Goal: Transaction & Acquisition: Purchase product/service

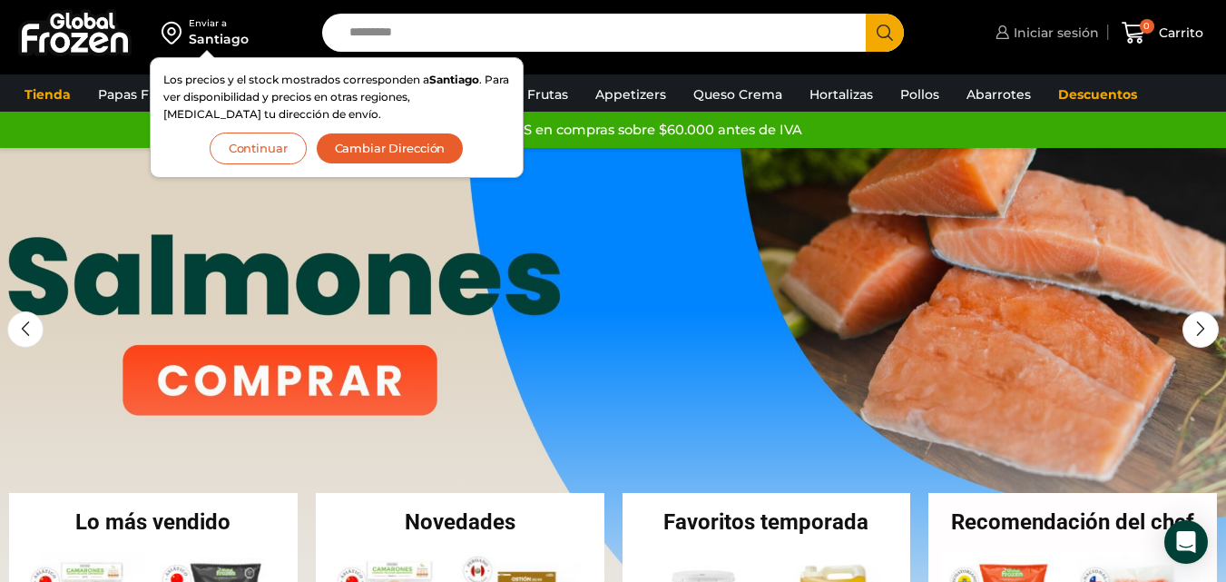
click at [1068, 22] on link "Iniciar sesión" at bounding box center [1045, 33] width 108 height 36
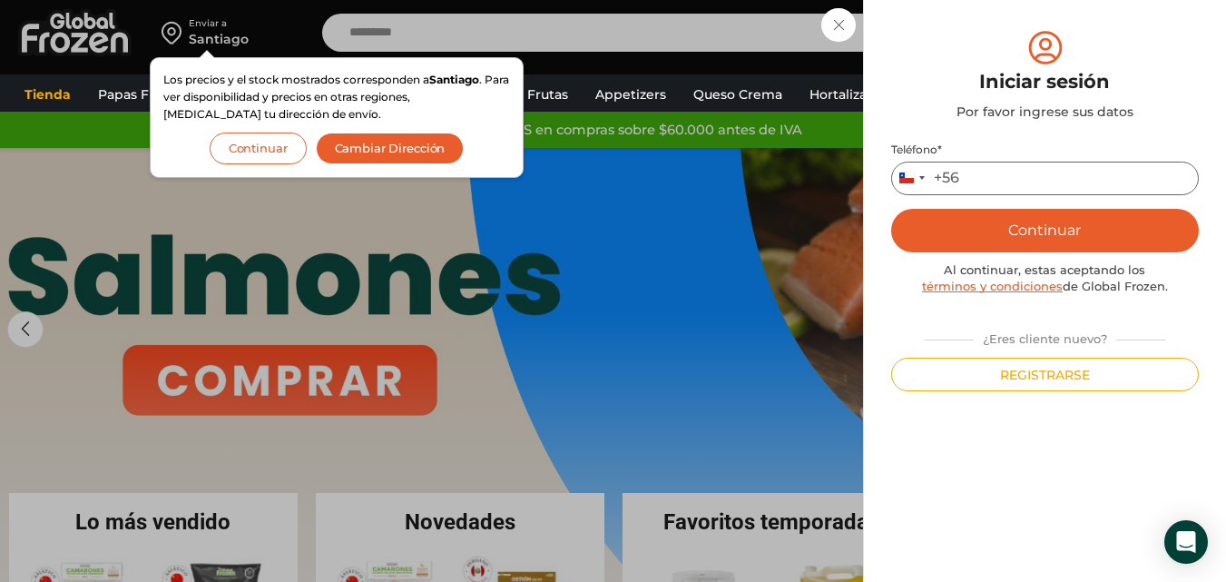
click at [981, 183] on input "Teléfono *" at bounding box center [1045, 179] width 308 height 34
type input "*********"
click at [999, 222] on button "Continuar" at bounding box center [1045, 231] width 308 height 44
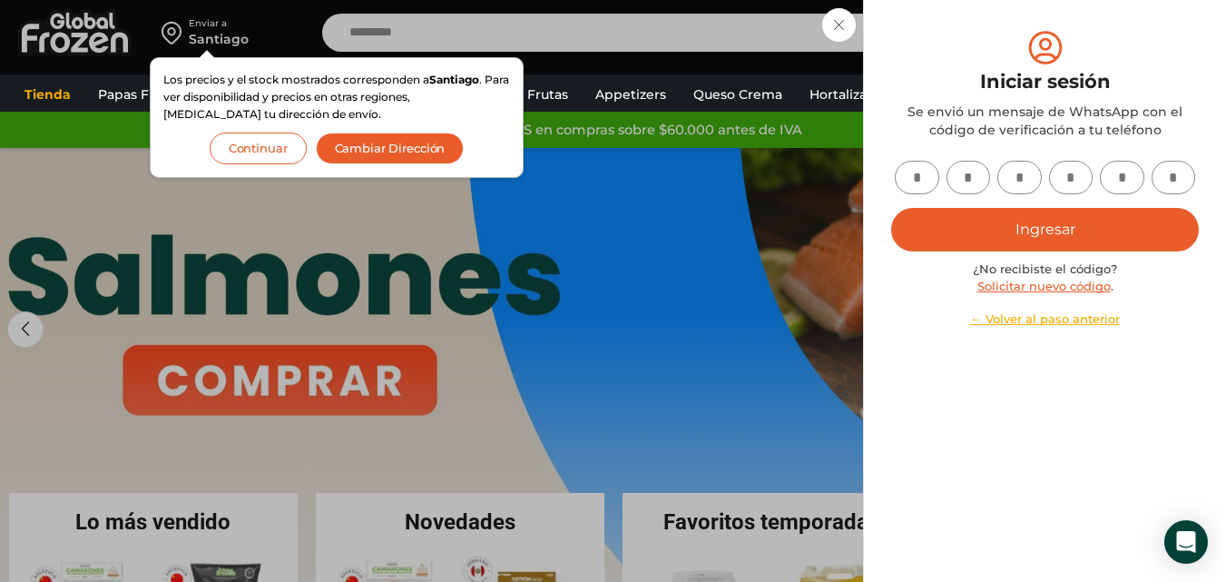
click at [914, 180] on input "text" at bounding box center [917, 178] width 44 height 34
type input "*"
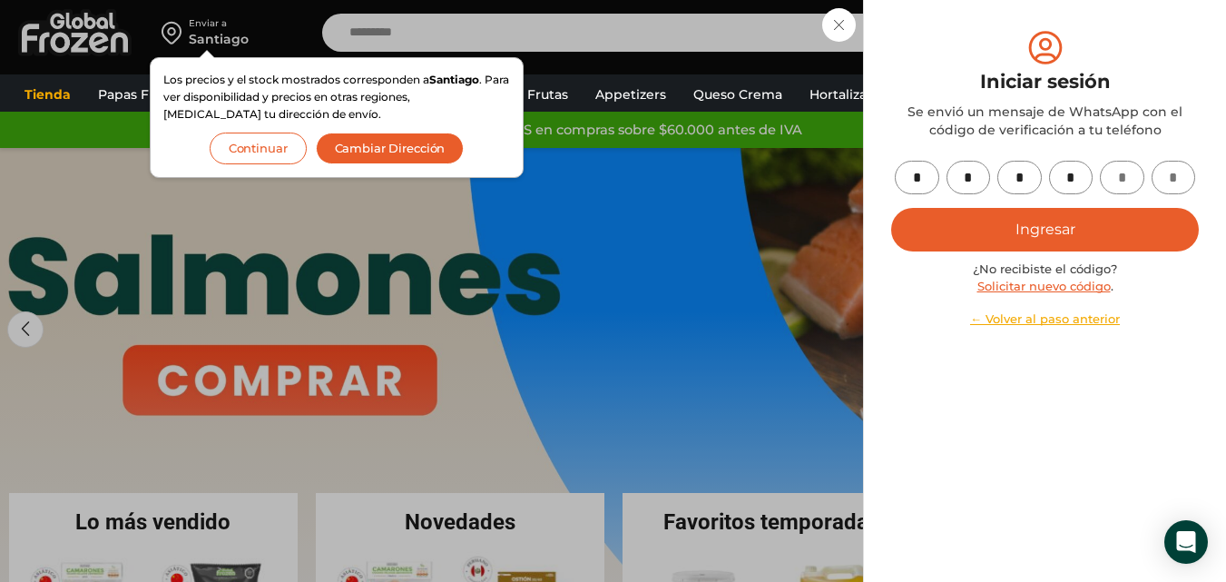
type input "*"
click at [1045, 232] on button "Ingresar" at bounding box center [1045, 230] width 308 height 44
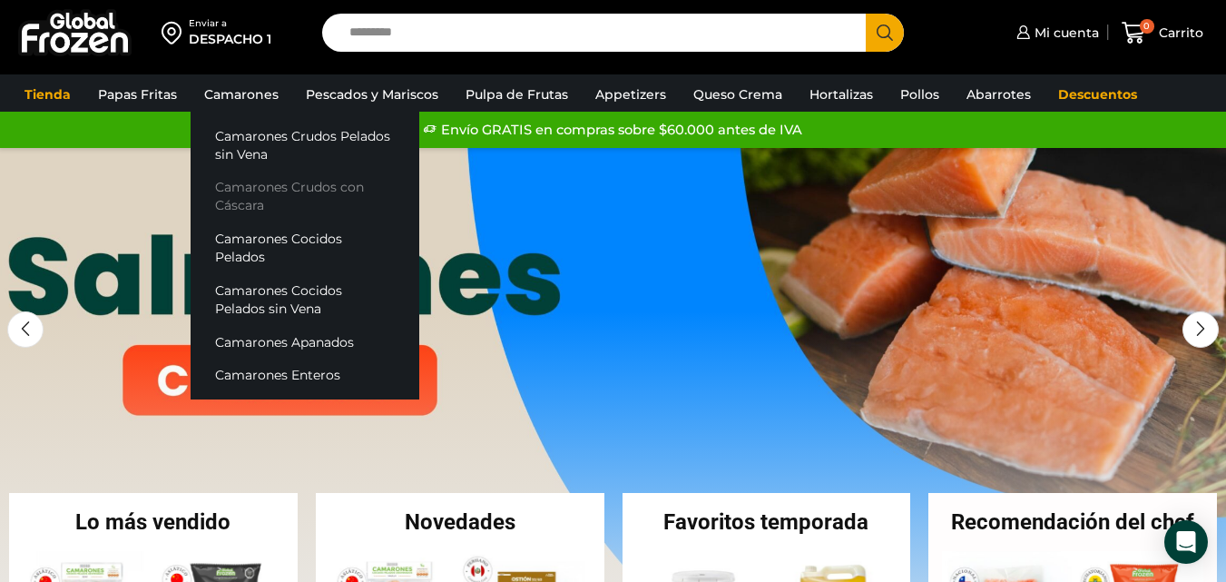
click at [310, 189] on link "Camarones Crudos con Cáscara" at bounding box center [305, 197] width 229 height 52
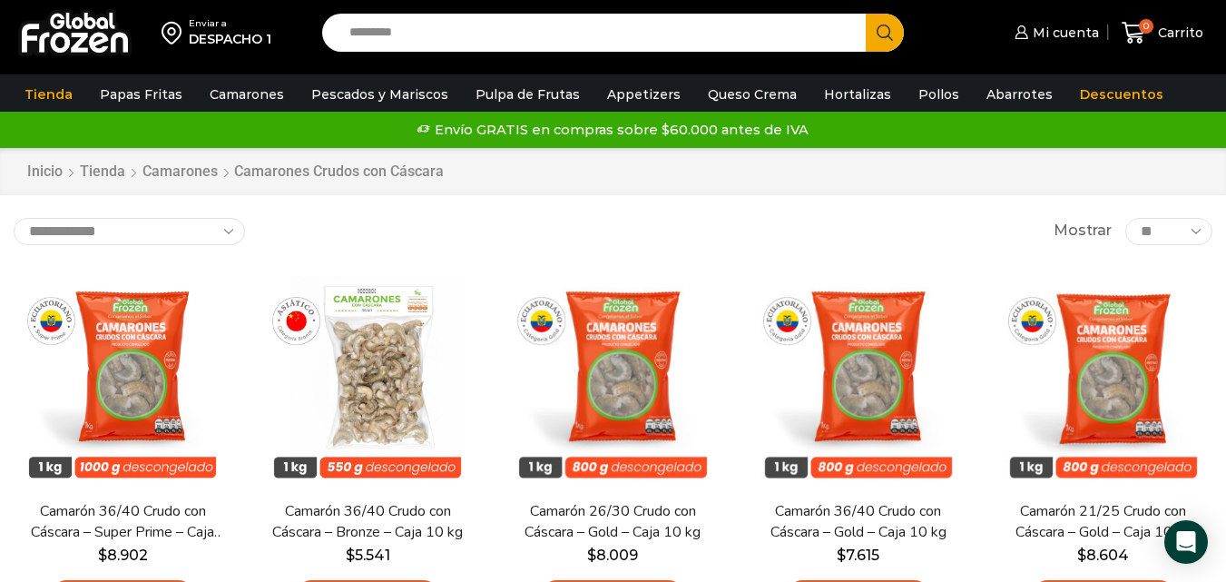
drag, startPoint x: 1239, startPoint y: 232, endPoint x: 1239, endPoint y: 108, distance: 124.4
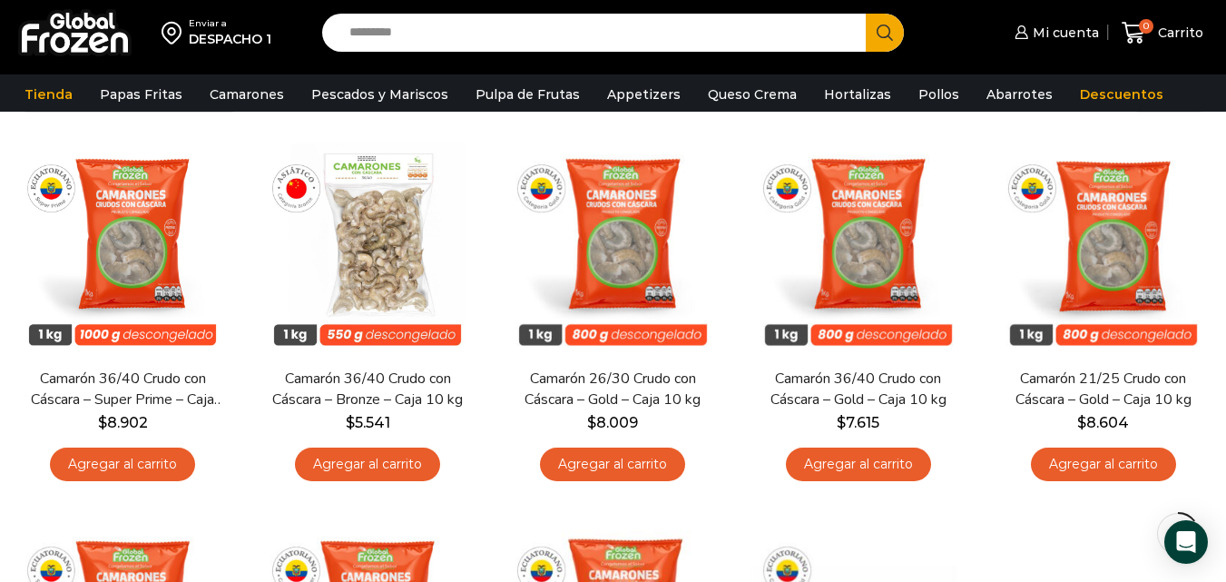
scroll to position [214, 0]
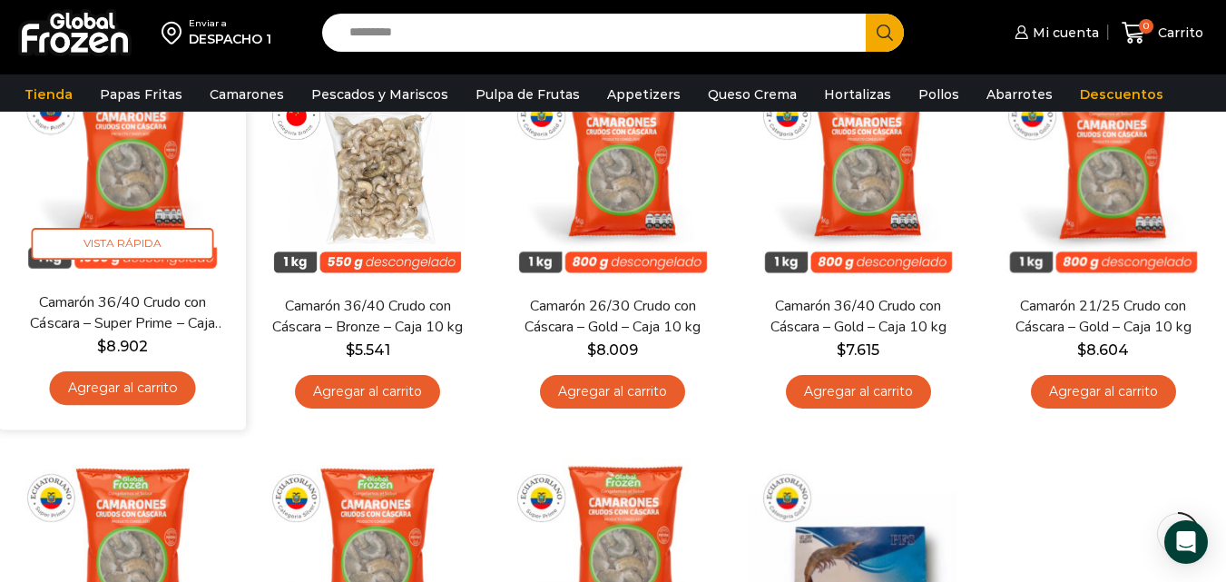
click at [169, 390] on link "Agregar al carrito" at bounding box center [123, 388] width 146 height 34
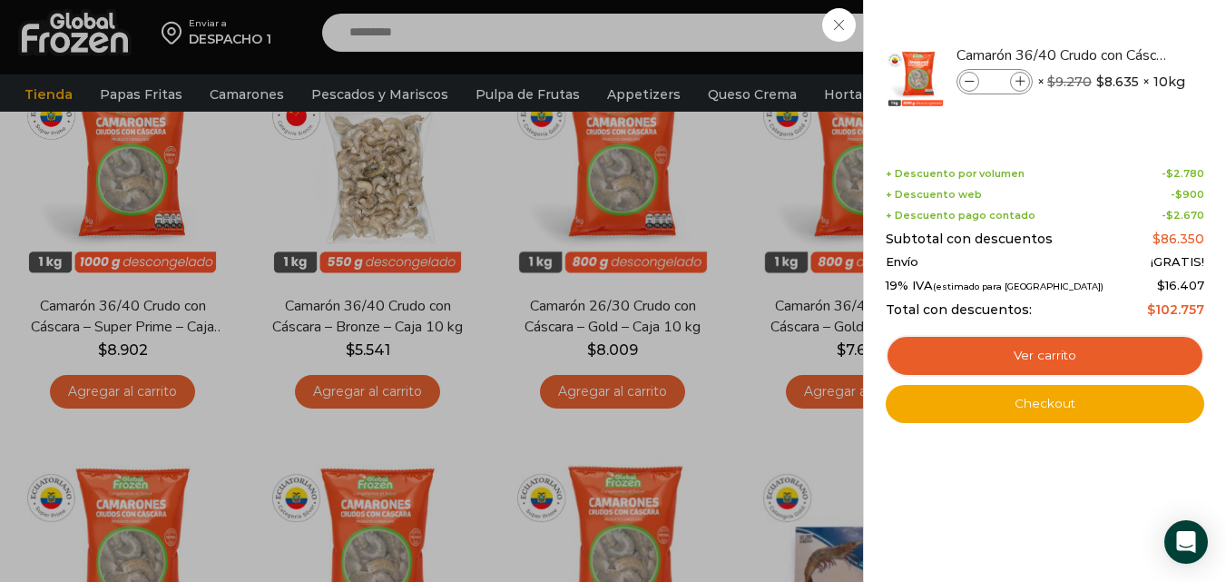
click at [1117, 25] on div "1 Carrito 1 1 Shopping Cart *" at bounding box center [1162, 33] width 91 height 43
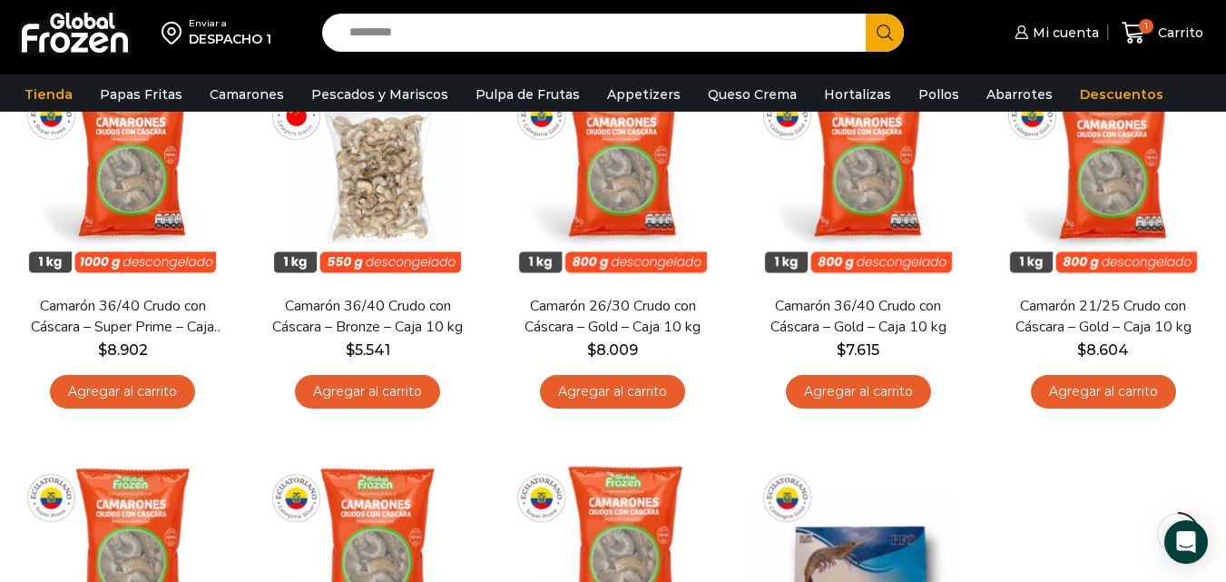
click at [749, 25] on input "Search input" at bounding box center [598, 33] width 516 height 38
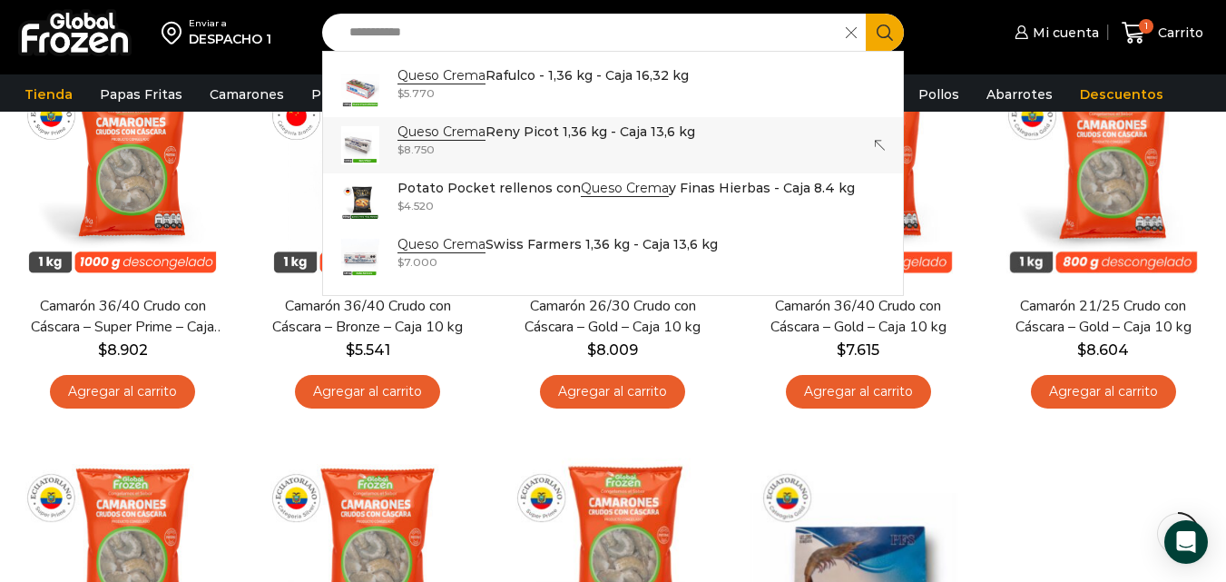
click at [747, 133] on link "Queso Crema Reny Picot 1,36 kg - Caja 13,6 kg In stock $ 8.750" at bounding box center [613, 145] width 580 height 56
type input "**********"
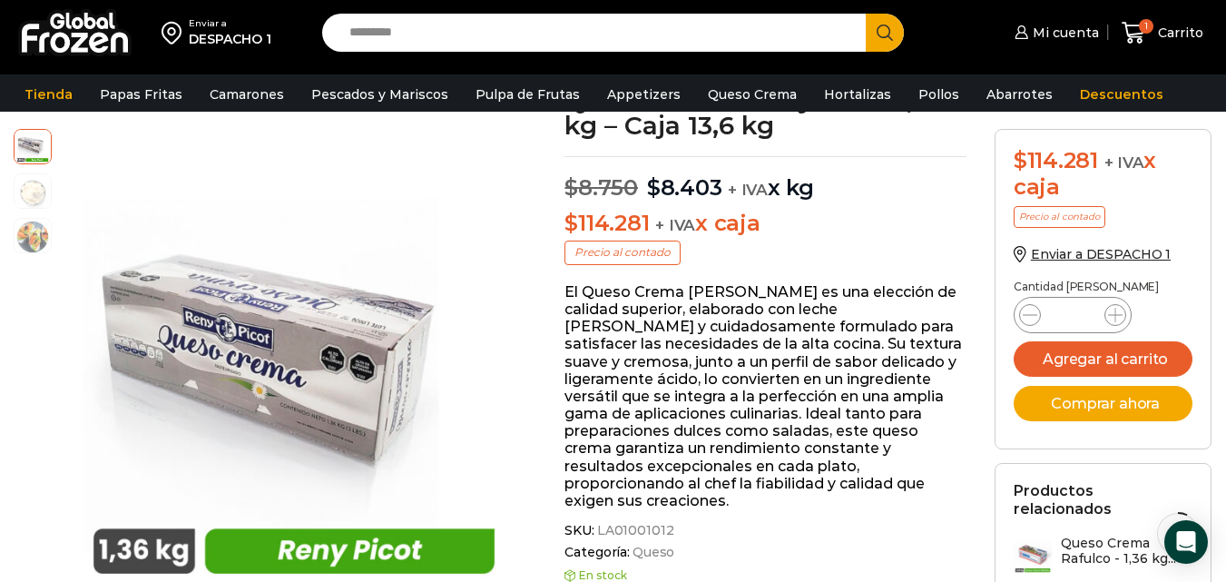
scroll to position [142, 0]
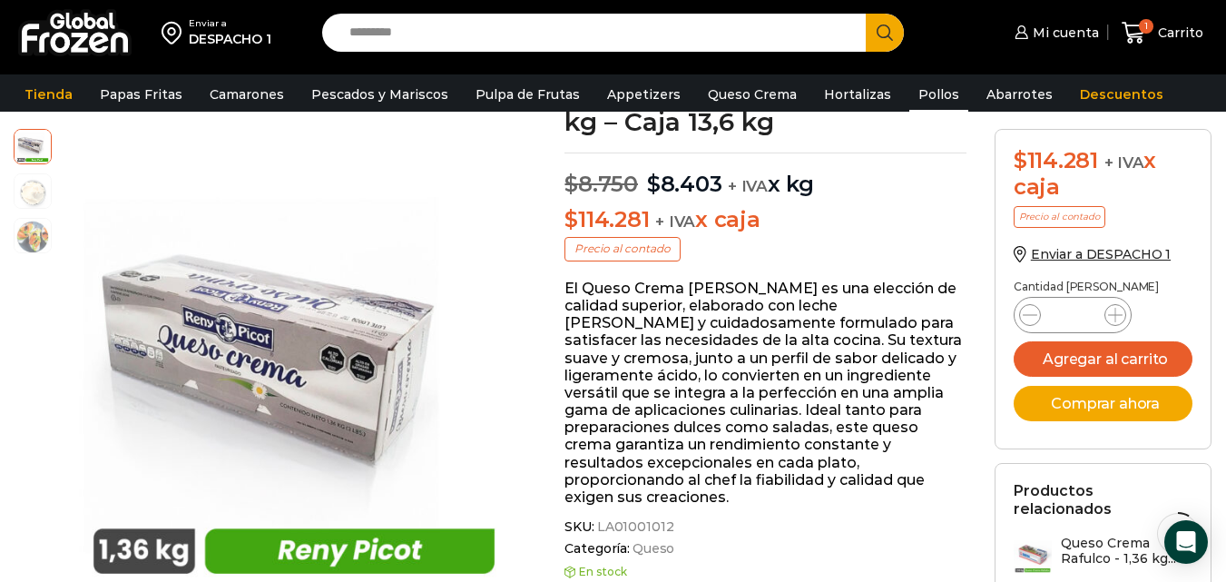
click at [910, 85] on link "Pollos" at bounding box center [939, 94] width 59 height 34
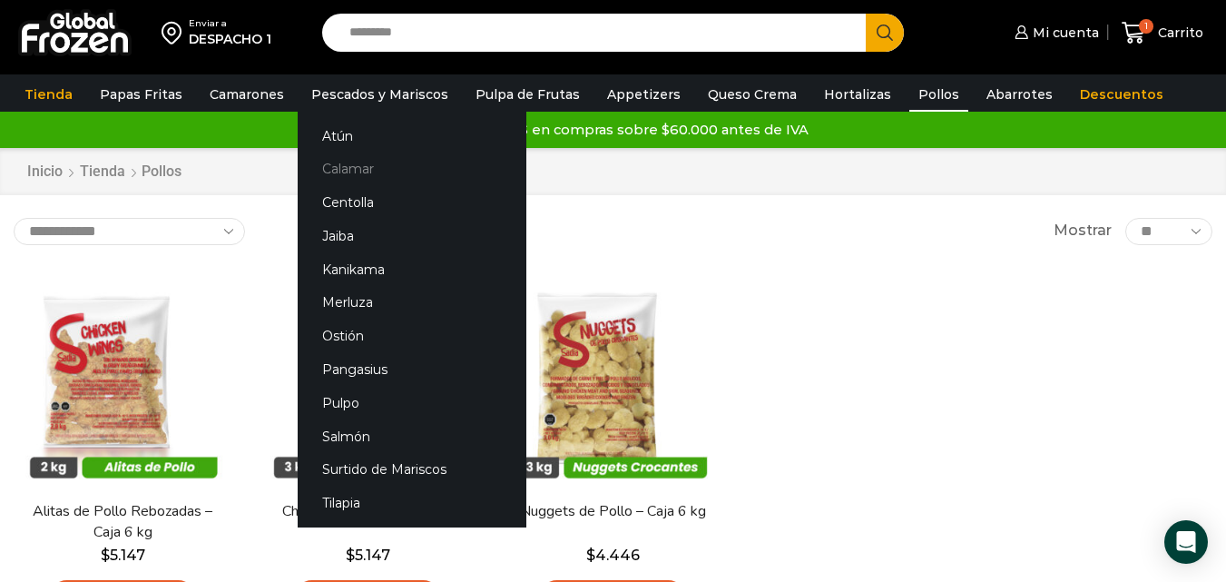
click at [370, 163] on link "Calamar" at bounding box center [412, 169] width 229 height 34
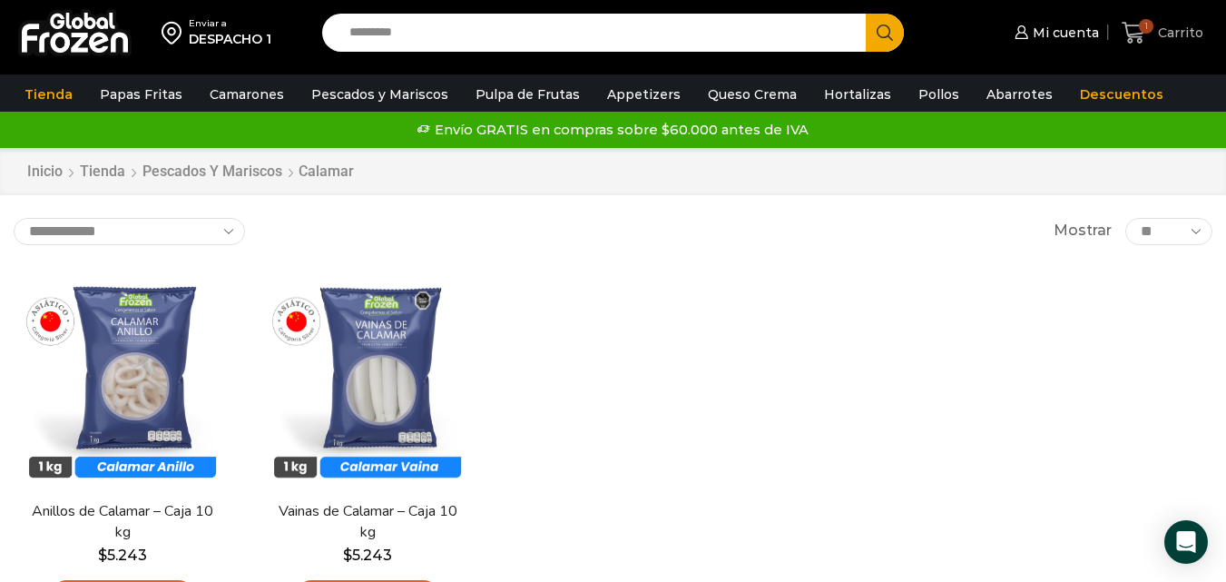
click at [1136, 36] on icon at bounding box center [1134, 33] width 24 height 22
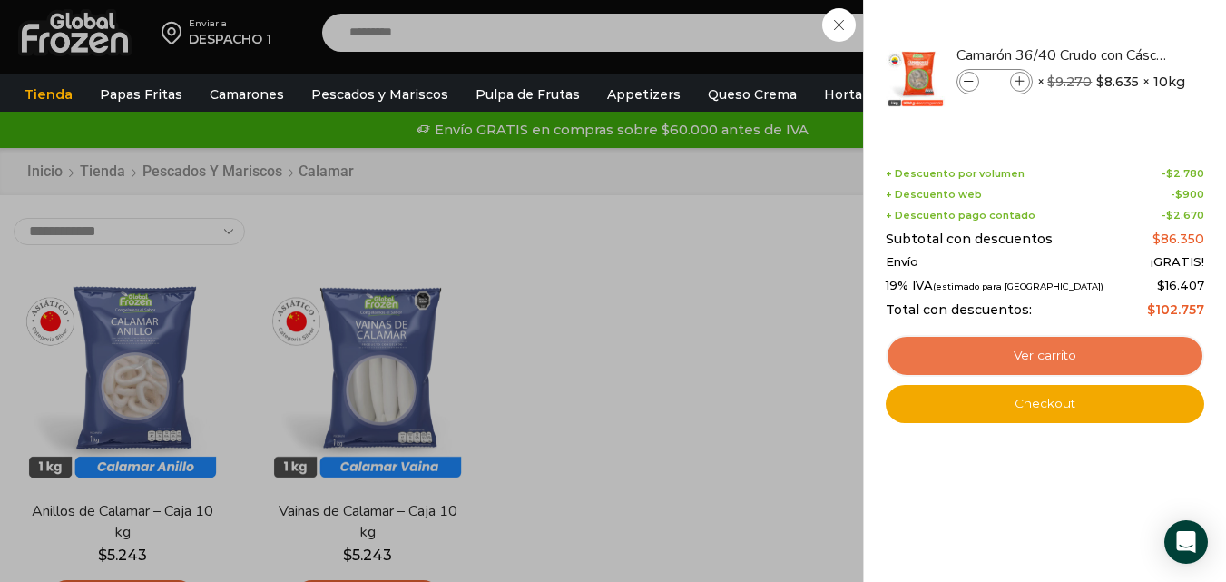
click at [1027, 352] on link "Ver carrito" at bounding box center [1045, 356] width 319 height 42
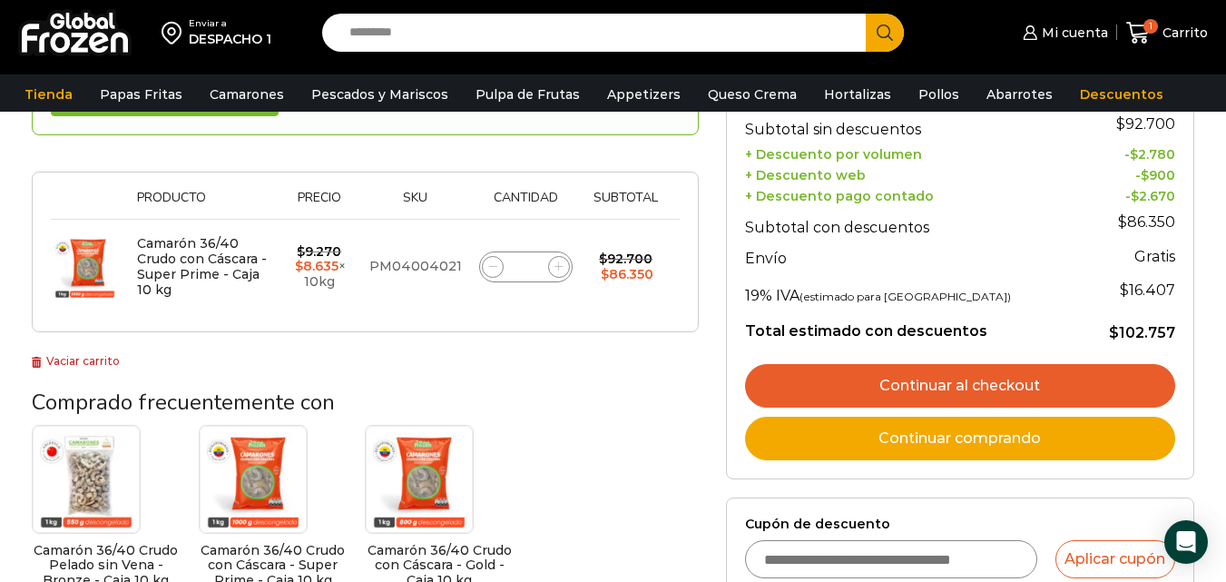
scroll to position [246, 0]
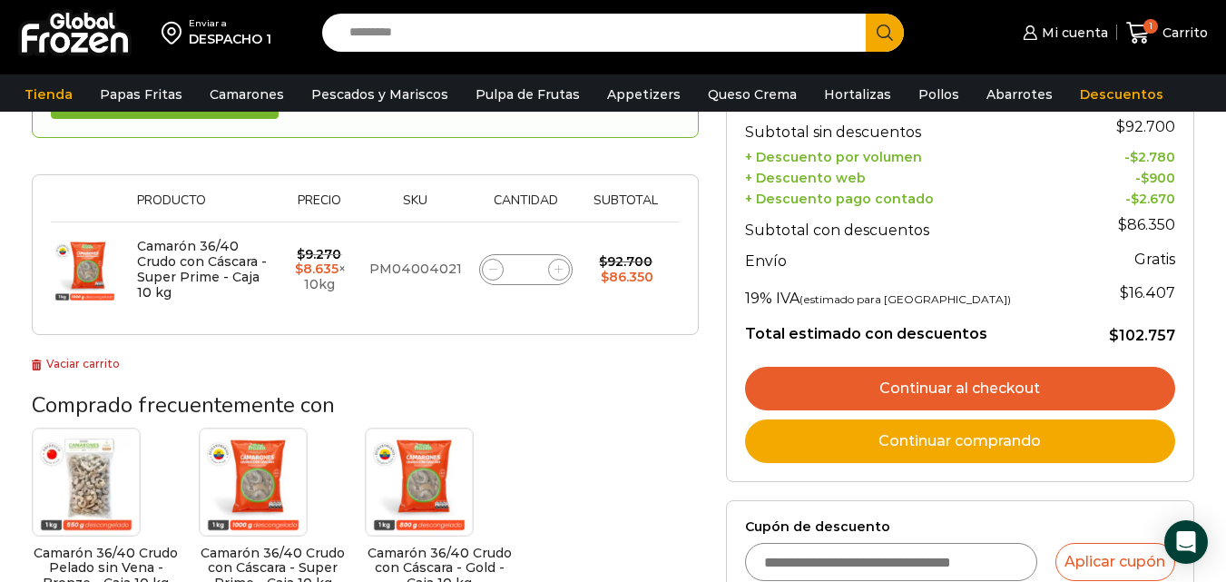
click at [1086, 388] on link "Continuar al checkout" at bounding box center [960, 389] width 430 height 44
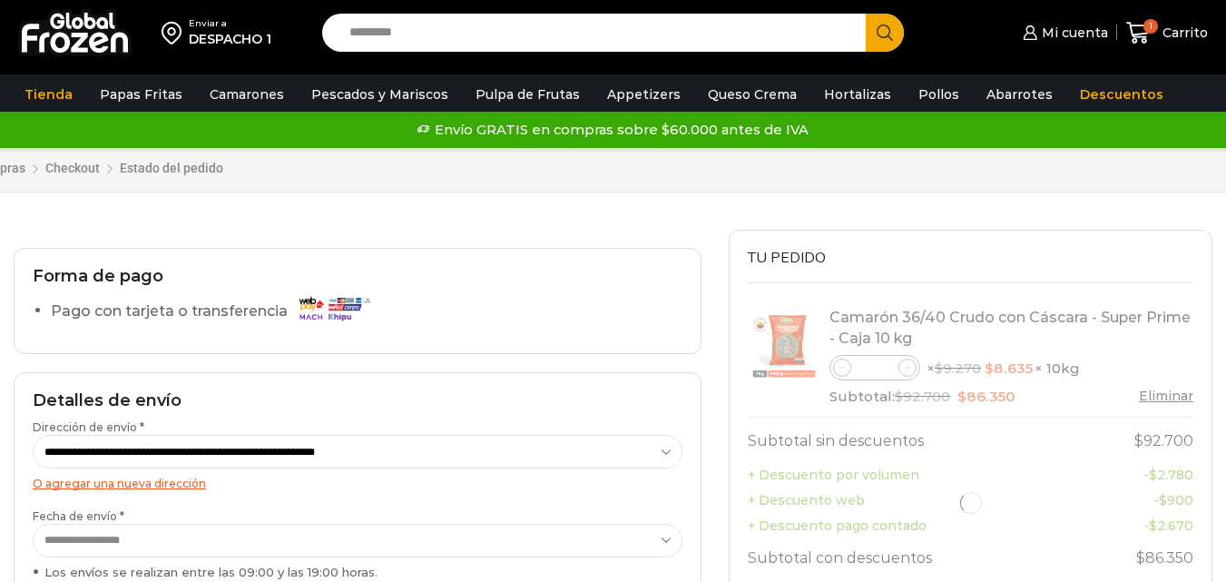
select select "*"
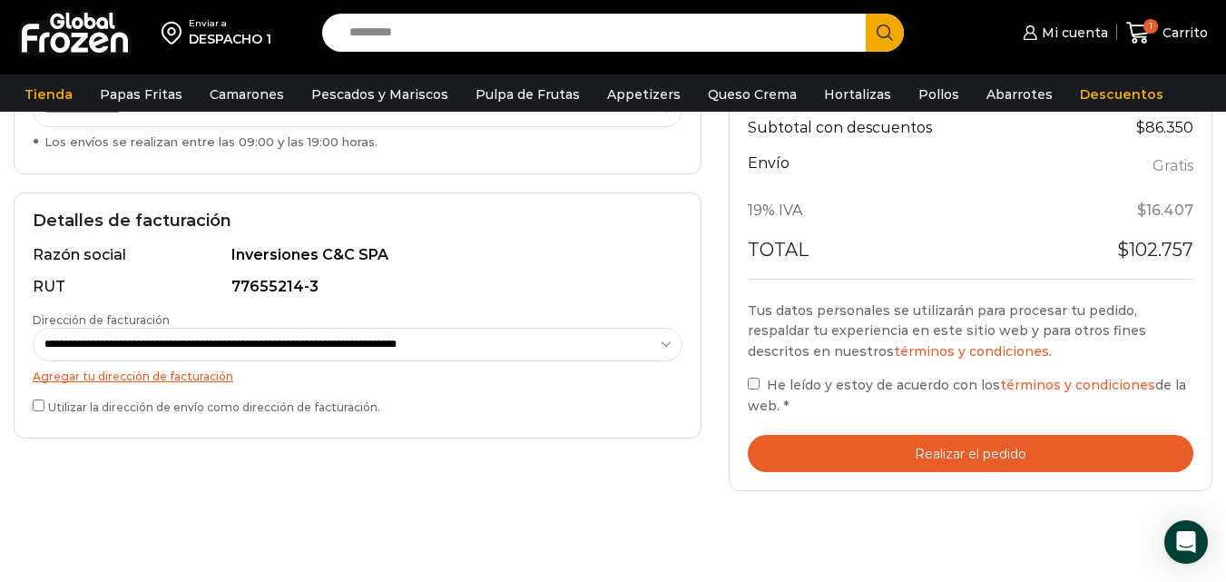
scroll to position [442, 0]
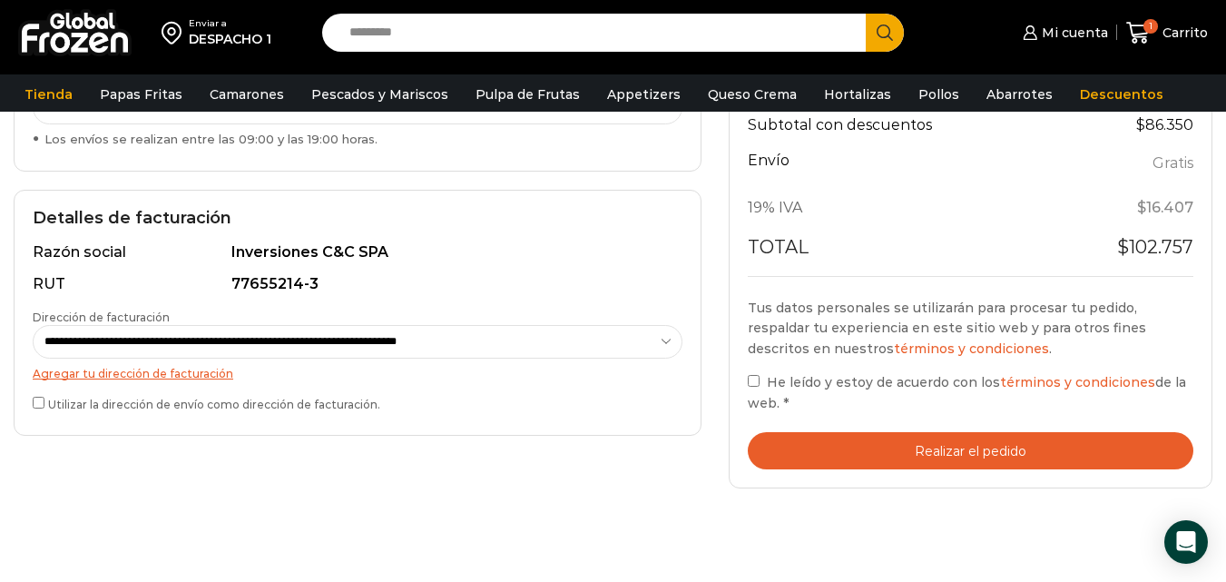
click at [831, 440] on button "Realizar el pedido" at bounding box center [971, 450] width 446 height 37
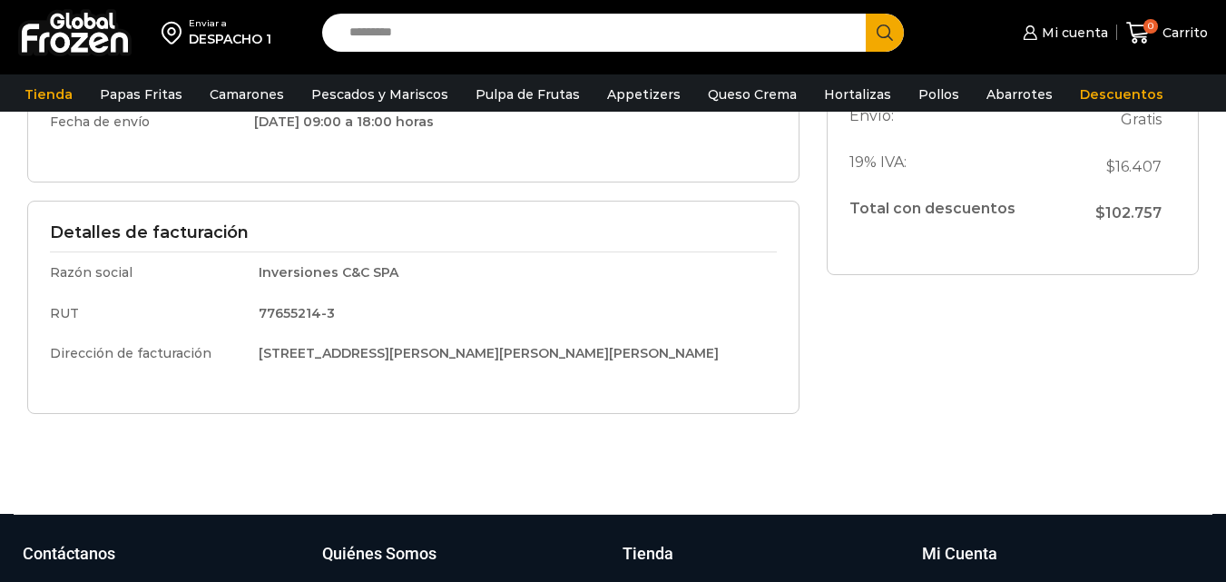
scroll to position [525, 0]
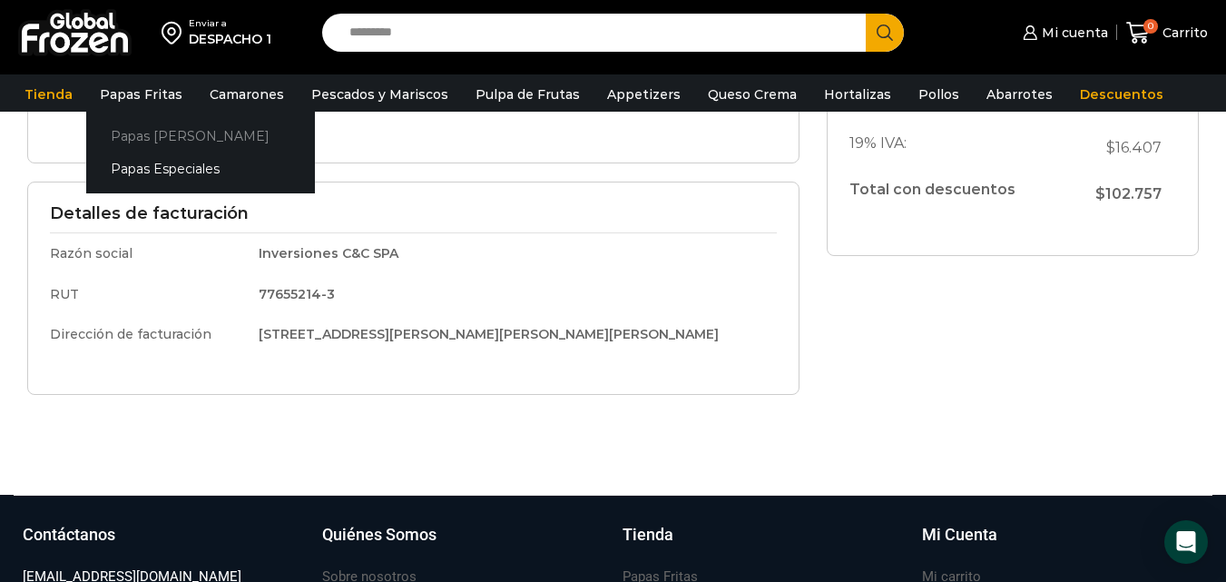
click at [143, 132] on link "Papas [PERSON_NAME]" at bounding box center [200, 136] width 229 height 34
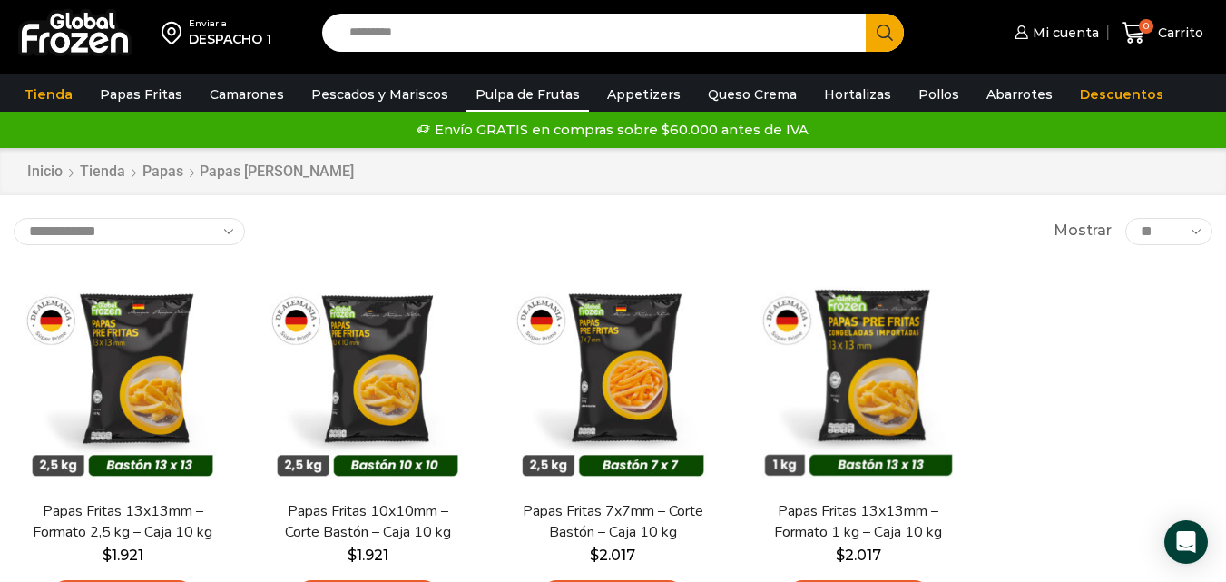
click at [505, 97] on link "Pulpa de Frutas" at bounding box center [528, 94] width 123 height 34
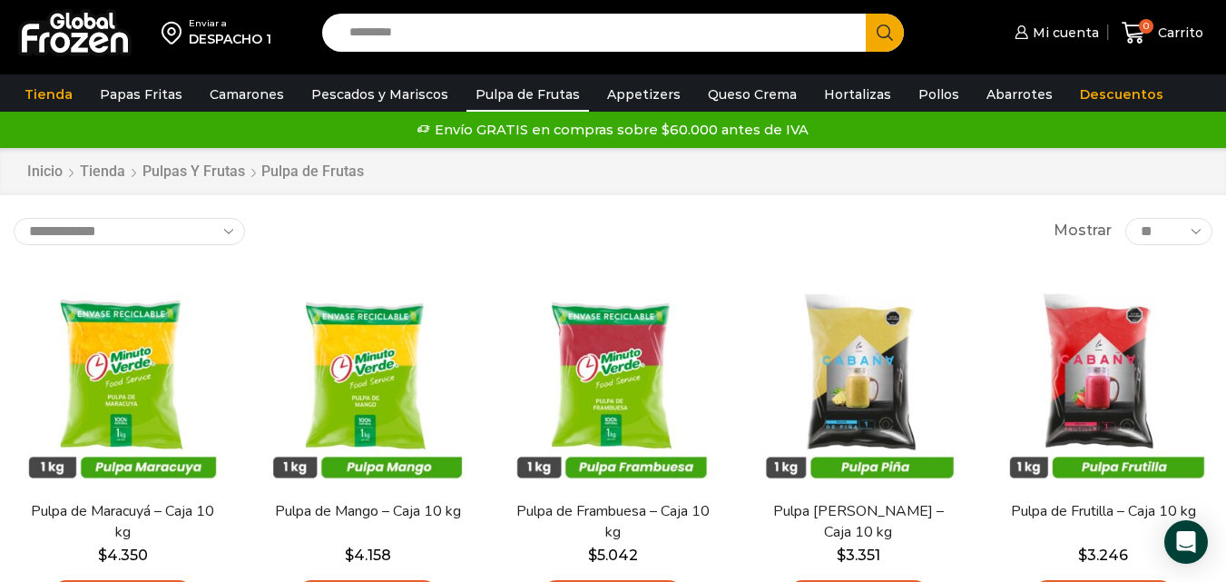
click at [863, 95] on link "Hortalizas" at bounding box center [857, 94] width 85 height 34
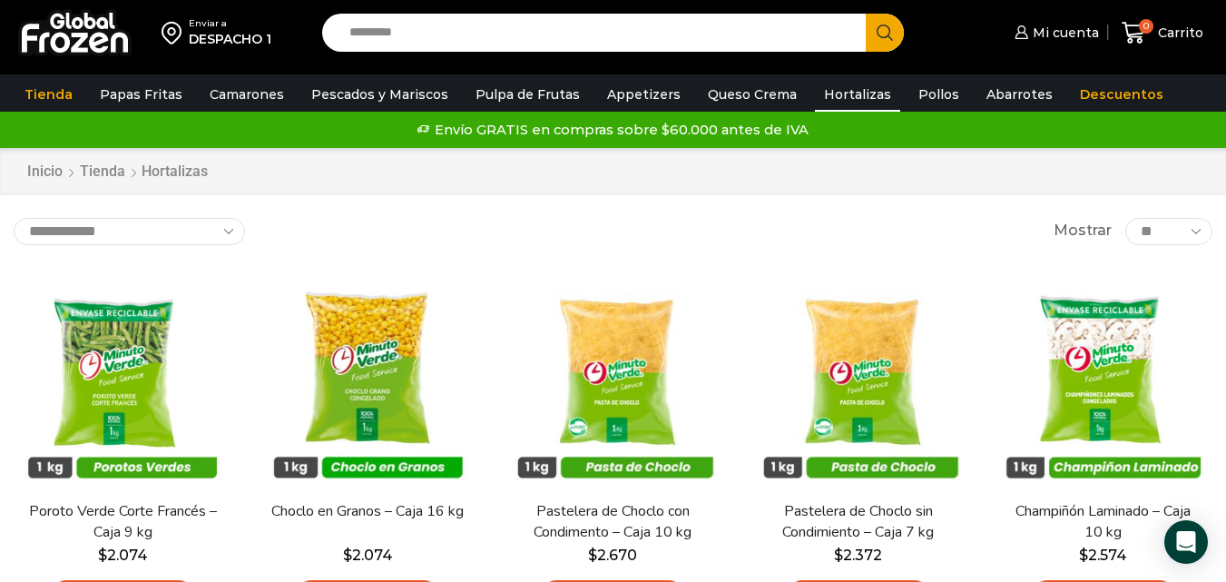
drag, startPoint x: 1234, startPoint y: 87, endPoint x: 1233, endPoint y: -12, distance: 98.9
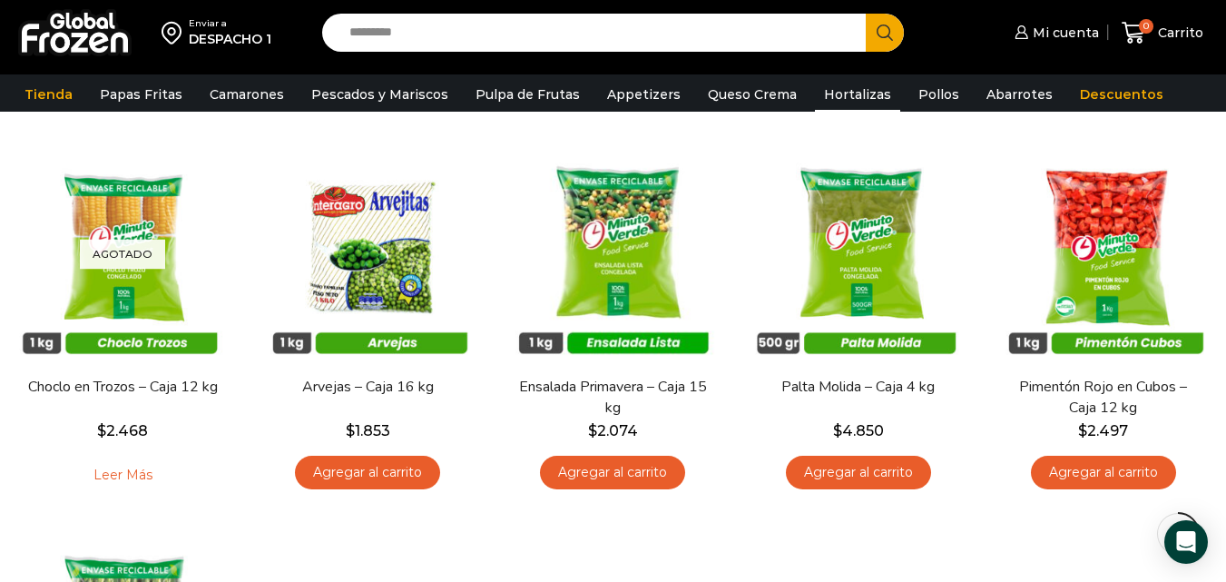
scroll to position [235, 0]
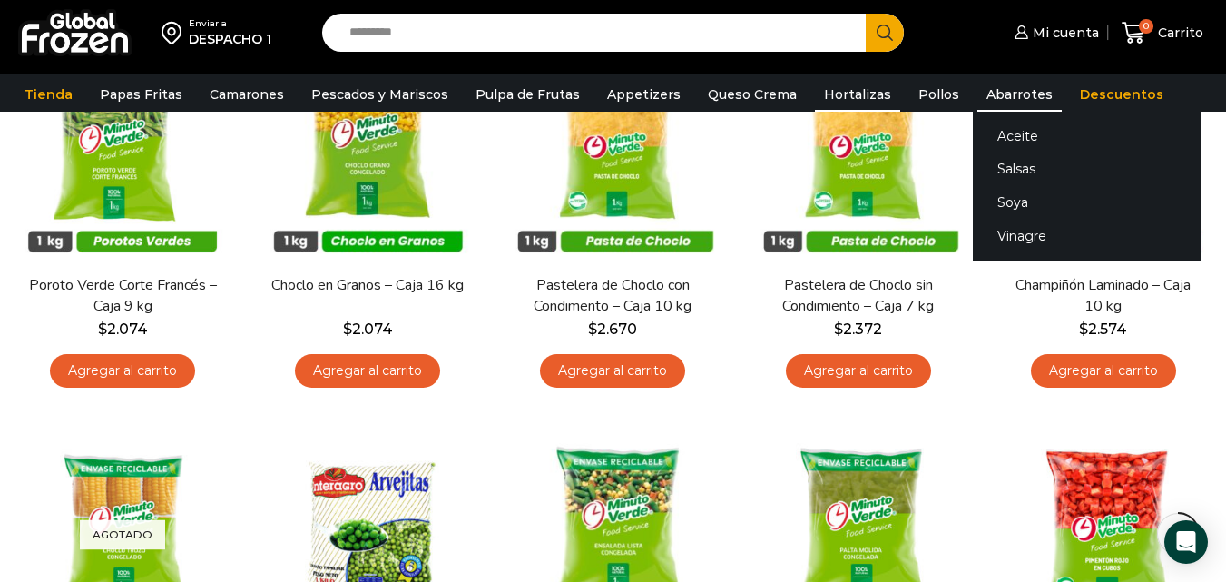
click at [1000, 93] on link "Abarrotes" at bounding box center [1020, 94] width 84 height 34
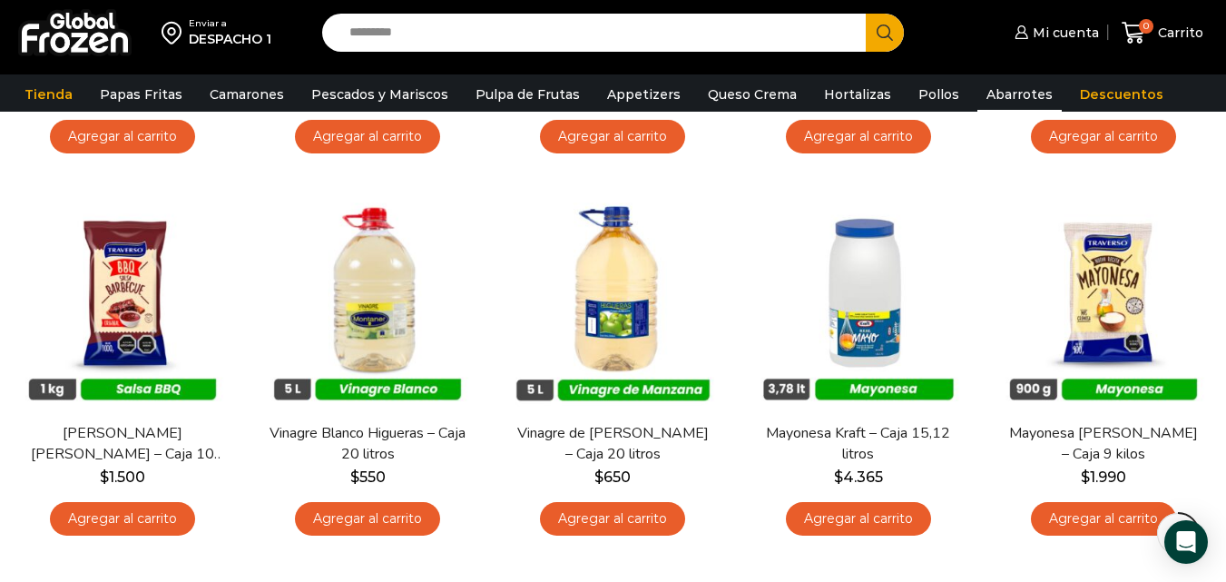
scroll to position [482, 0]
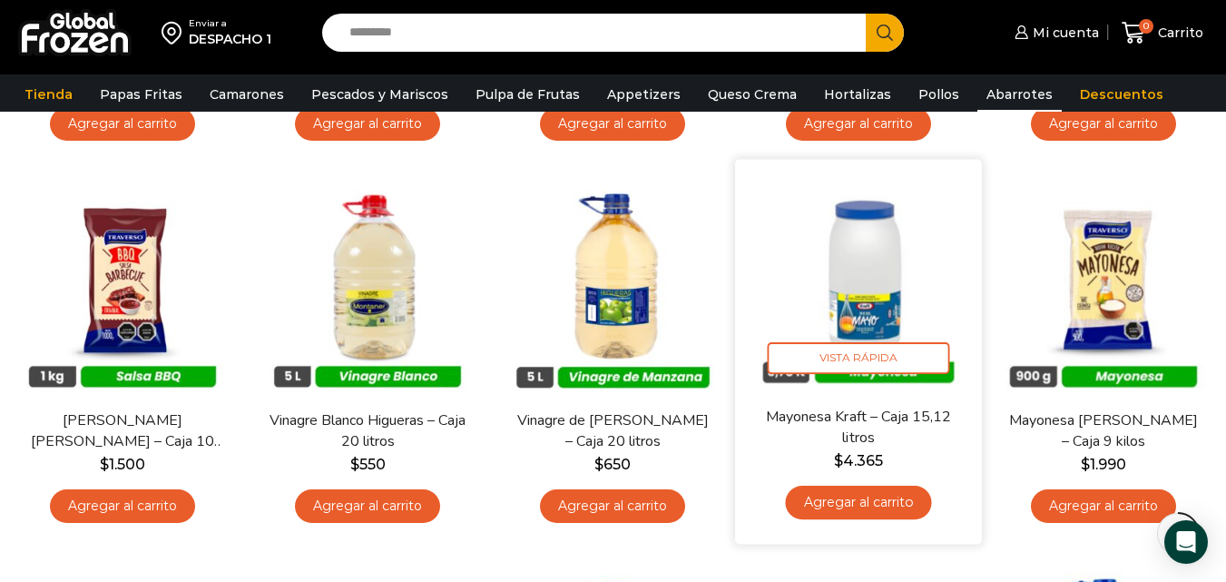
click at [867, 496] on link "Agregar al carrito" at bounding box center [858, 503] width 146 height 34
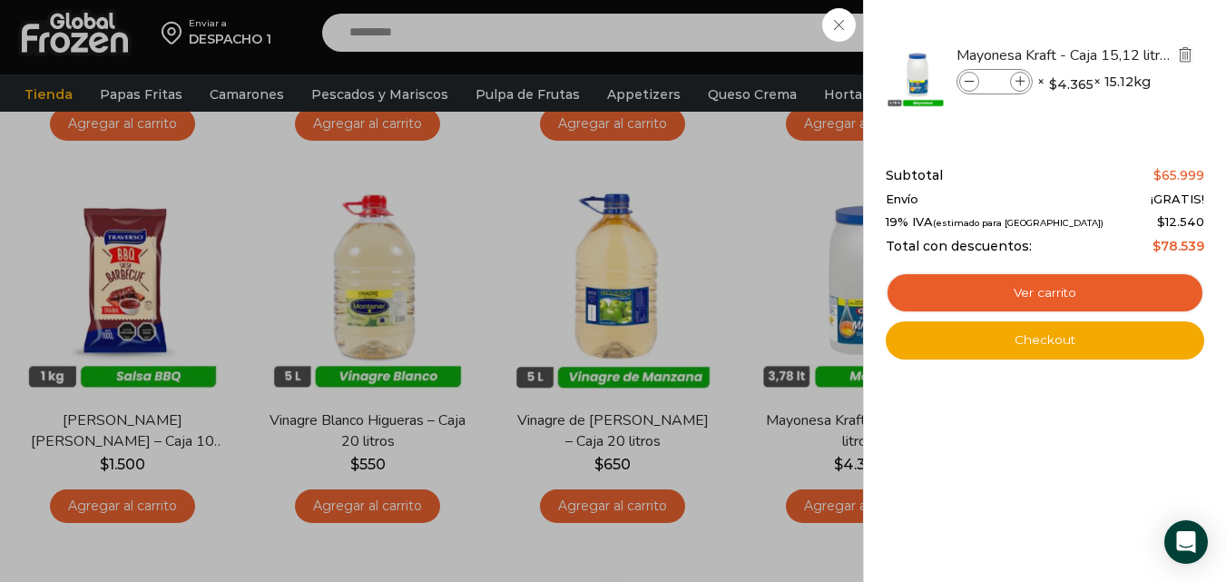
click at [1189, 54] on img "Eliminar Mayonesa Kraft - Caja 15,12 litros del carrito" at bounding box center [1185, 54] width 16 height 16
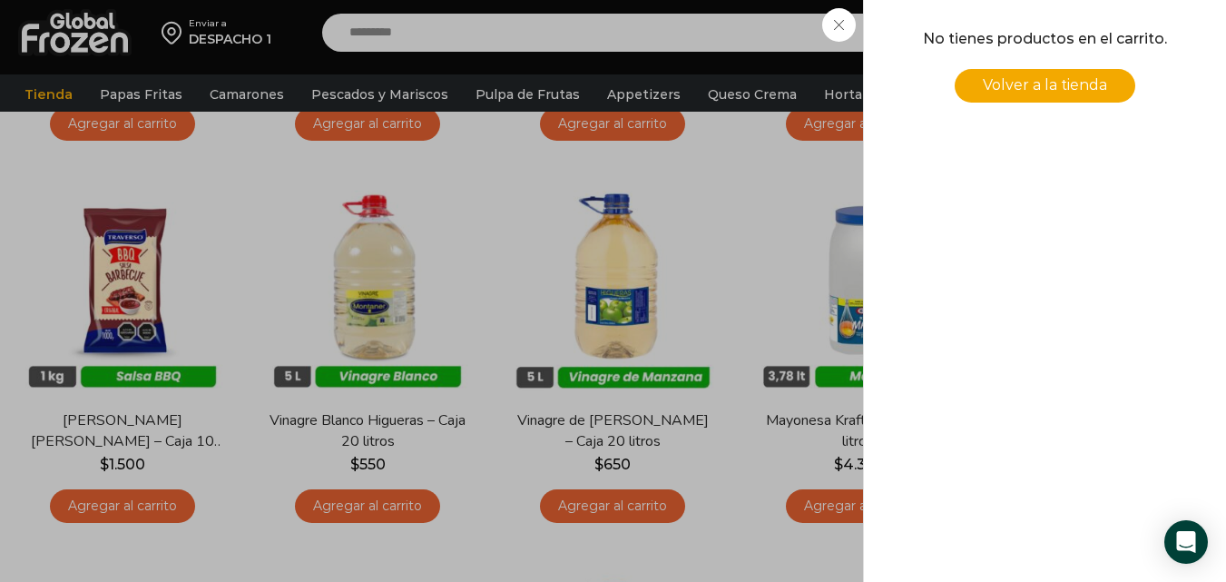
click at [1117, 24] on div "0 [GEOGRAPHIC_DATA] 0 0 Shopping Cart No tienes productos en el carrito. Volver…" at bounding box center [1162, 33] width 91 height 43
